Goal: Task Accomplishment & Management: Manage account settings

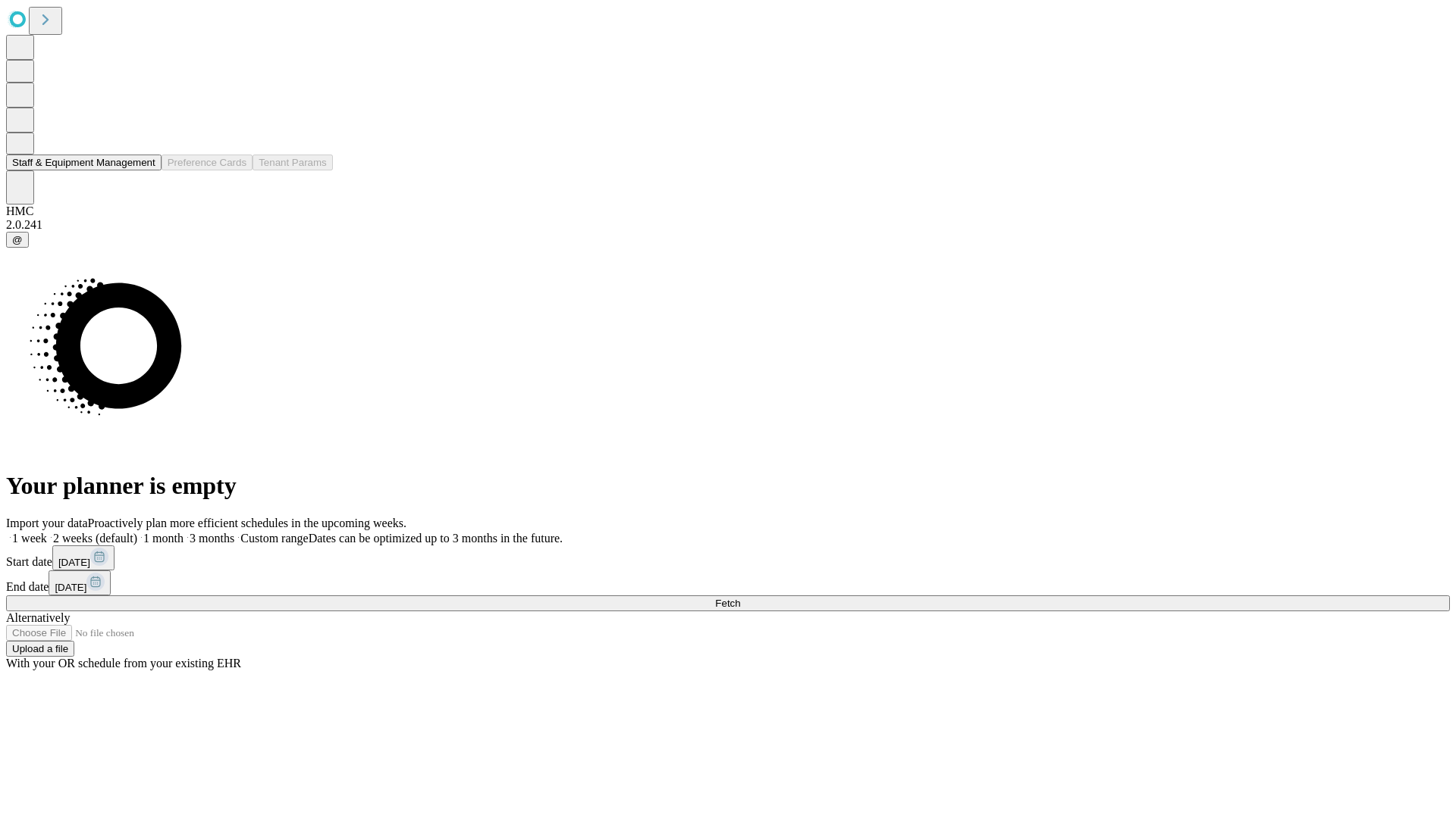
click at [142, 171] on button "Staff & Equipment Management" at bounding box center [84, 162] width 155 height 16
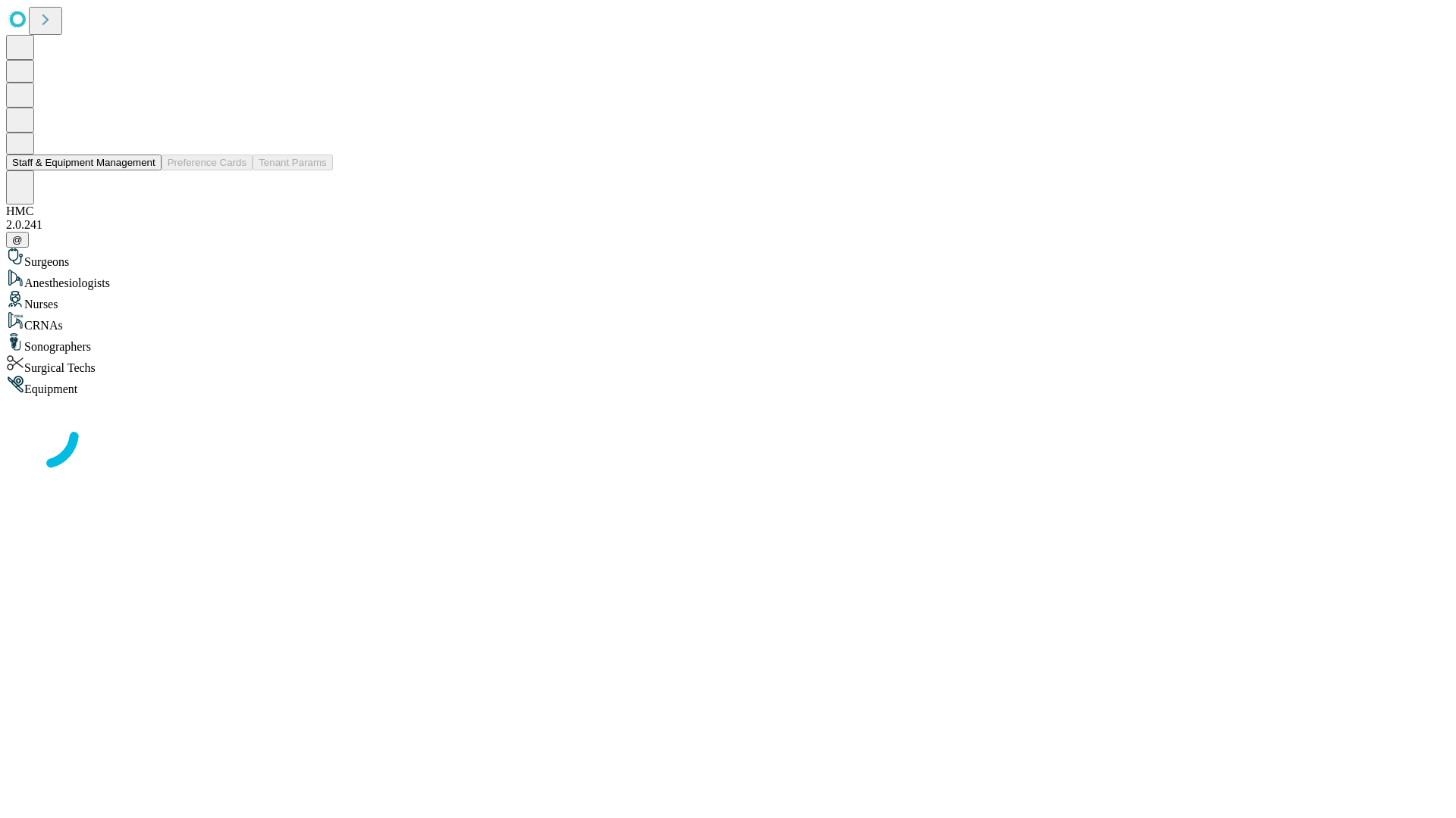
click at [144, 171] on button "Staff & Equipment Management" at bounding box center [84, 162] width 155 height 16
